Goal: Check status

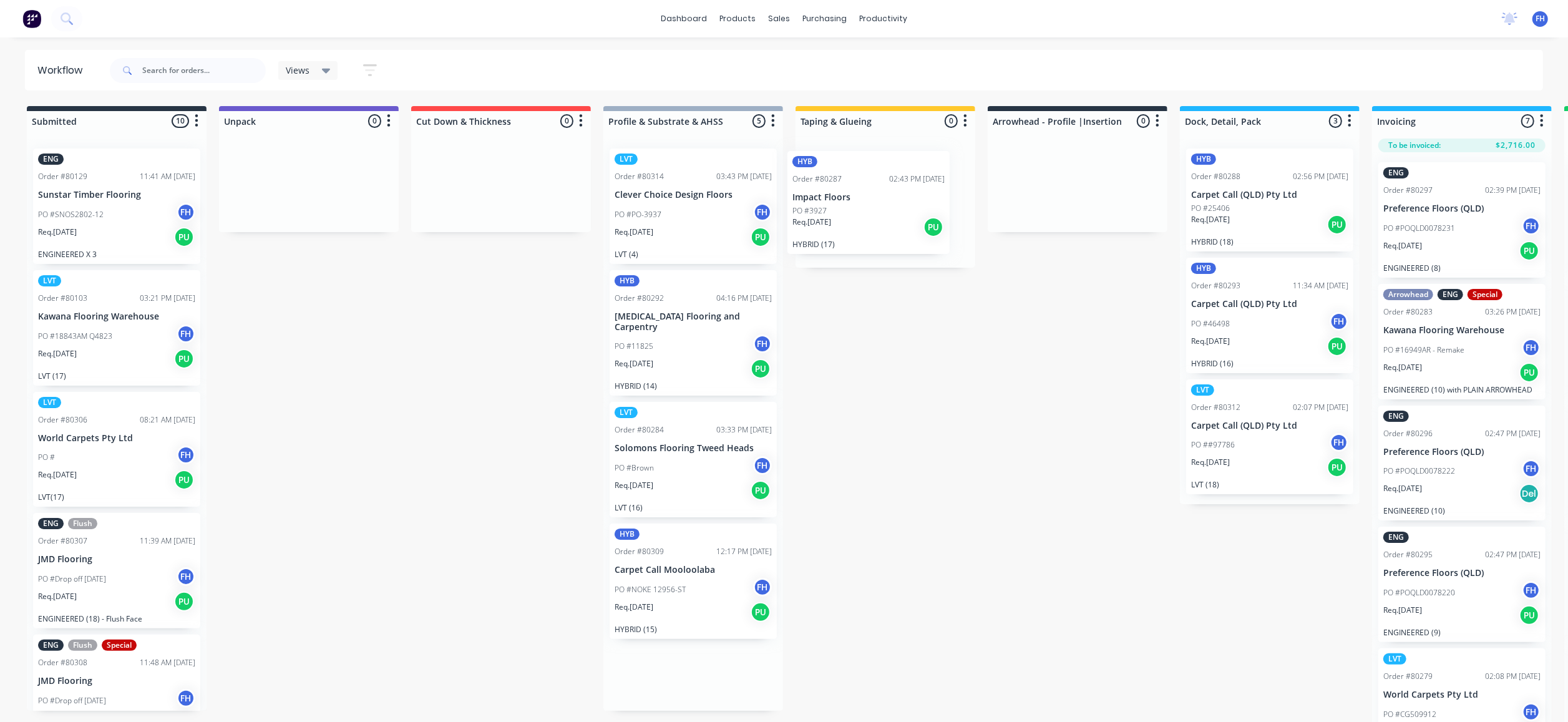
drag, startPoint x: 690, startPoint y: 202, endPoint x: 884, endPoint y: 205, distance: 194.0
click at [884, 205] on div "Submitted 10 Summaries Total order value Invoiced to date To be invoiced ENG Or…" at bounding box center [1122, 415] width 2262 height 619
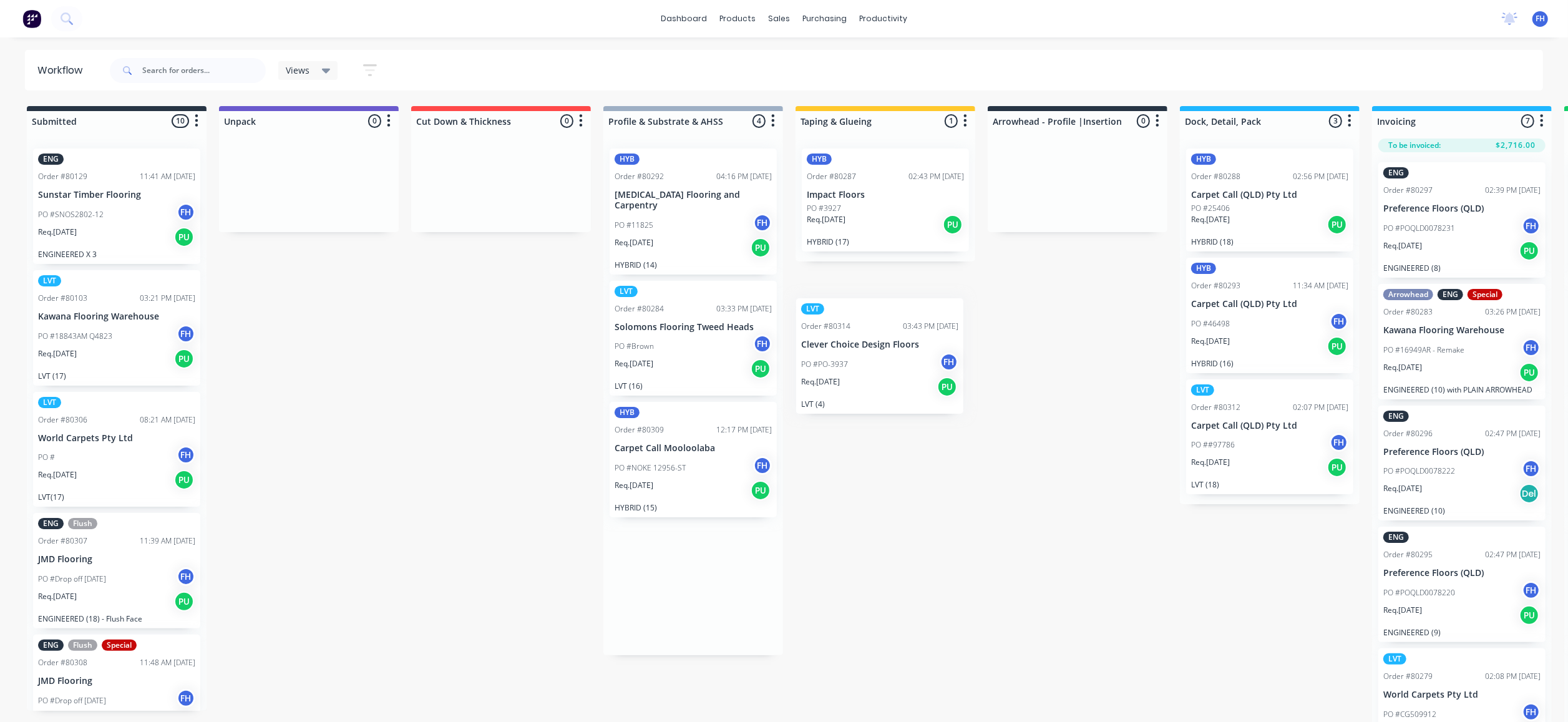
drag, startPoint x: 680, startPoint y: 220, endPoint x: 871, endPoint y: 370, distance: 242.9
click at [871, 370] on div "Submitted 10 Summaries Total order value Invoiced to date To be invoiced ENG Or…" at bounding box center [1122, 415] width 2262 height 619
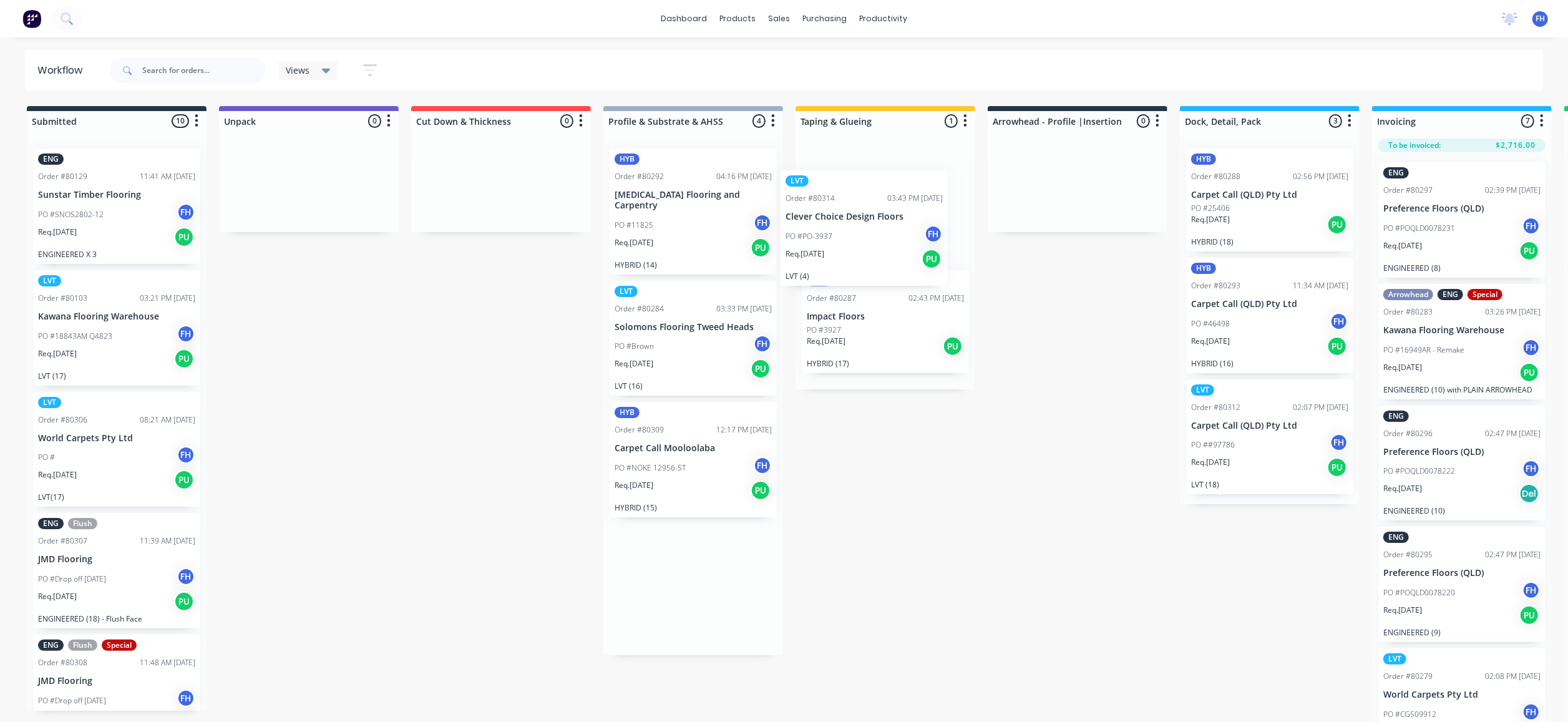
drag, startPoint x: 687, startPoint y: 172, endPoint x: 877, endPoint y: 200, distance: 192.1
click at [877, 200] on div "Submitted 10 Summaries Total order value Invoiced to date To be invoiced ENG Or…" at bounding box center [1122, 415] width 2262 height 619
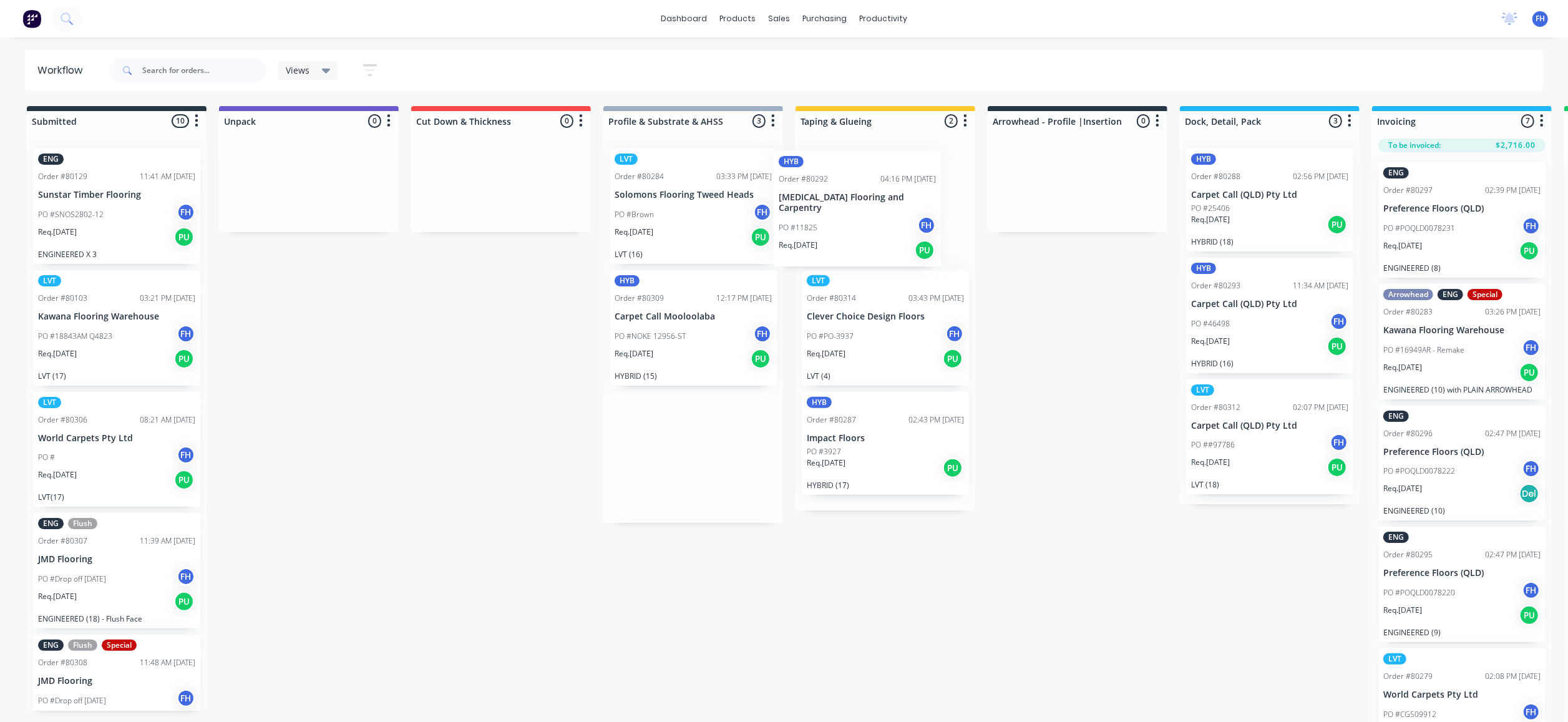
drag, startPoint x: 704, startPoint y: 168, endPoint x: 875, endPoint y: 172, distance: 171.0
click at [875, 172] on div "Submitted 10 Summaries Total order value Invoiced to date To be invoiced ENG Or…" at bounding box center [1122, 415] width 2262 height 619
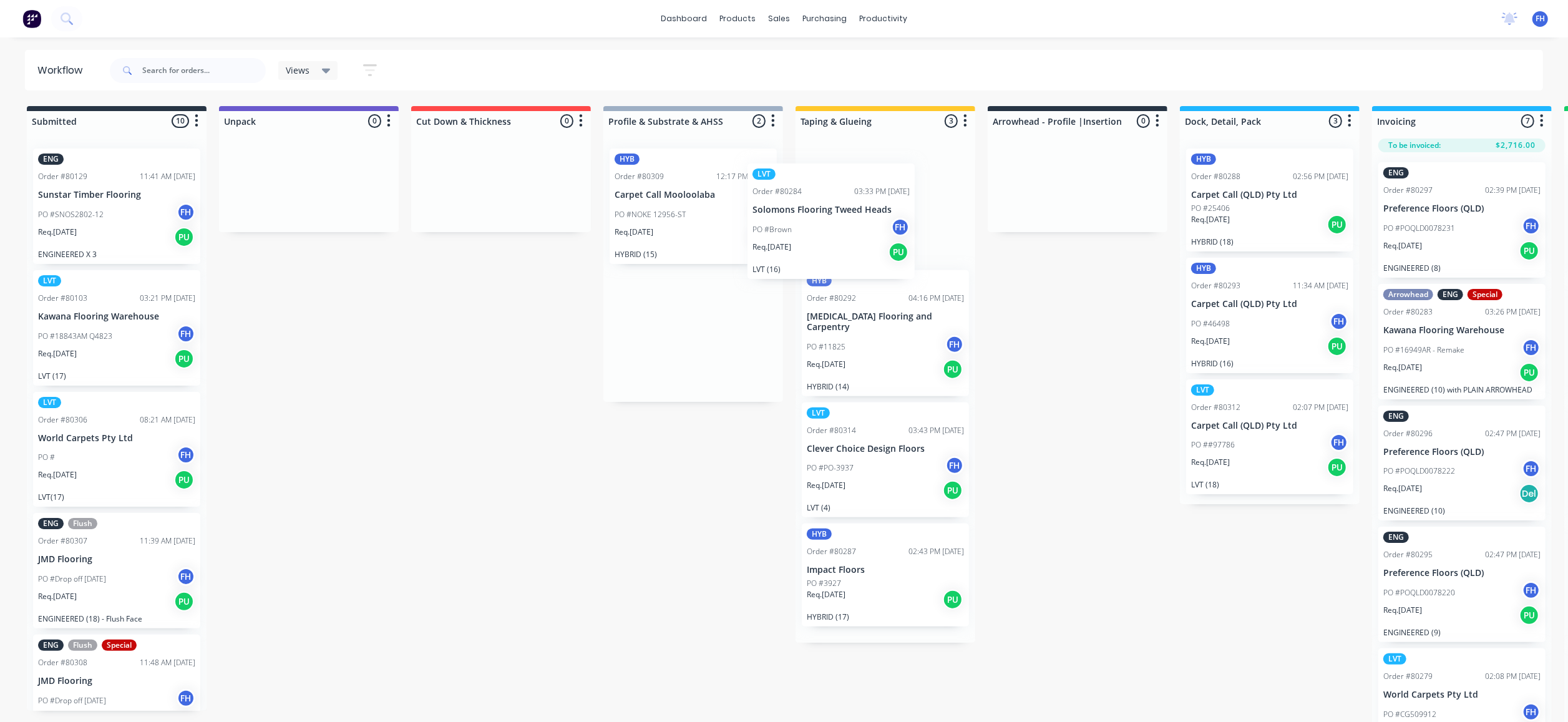
drag, startPoint x: 694, startPoint y: 177, endPoint x: 836, endPoint y: 191, distance: 142.7
click at [836, 191] on div "Submitted 10 Summaries Total order value Invoiced to date To be invoiced ENG Or…" at bounding box center [1122, 415] width 2262 height 619
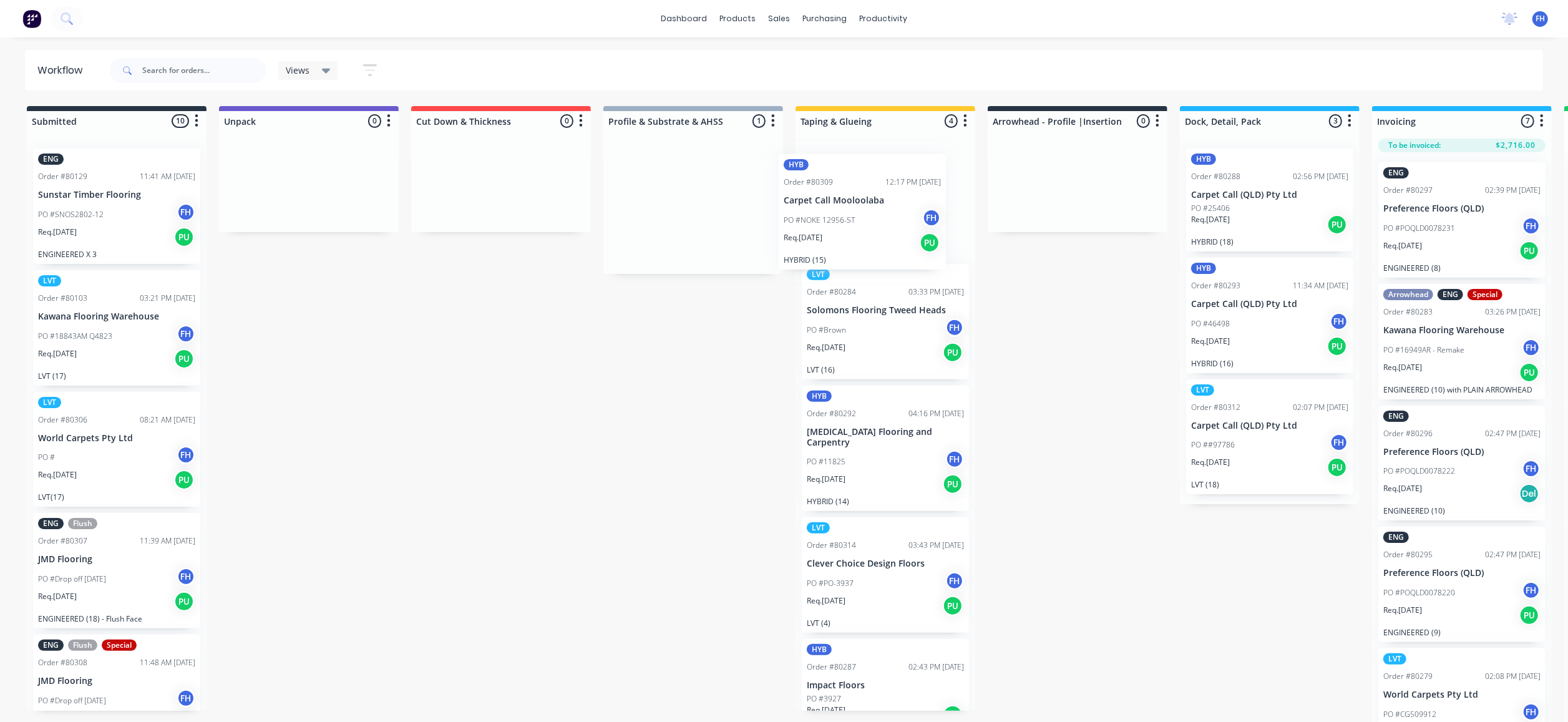
drag, startPoint x: 722, startPoint y: 185, endPoint x: 894, endPoint y: 188, distance: 172.0
click at [894, 188] on div "Submitted 10 Summaries Total order value Invoiced to date To be invoiced ENG Or…" at bounding box center [1122, 415] width 2262 height 619
